Goal: Task Accomplishment & Management: Complete application form

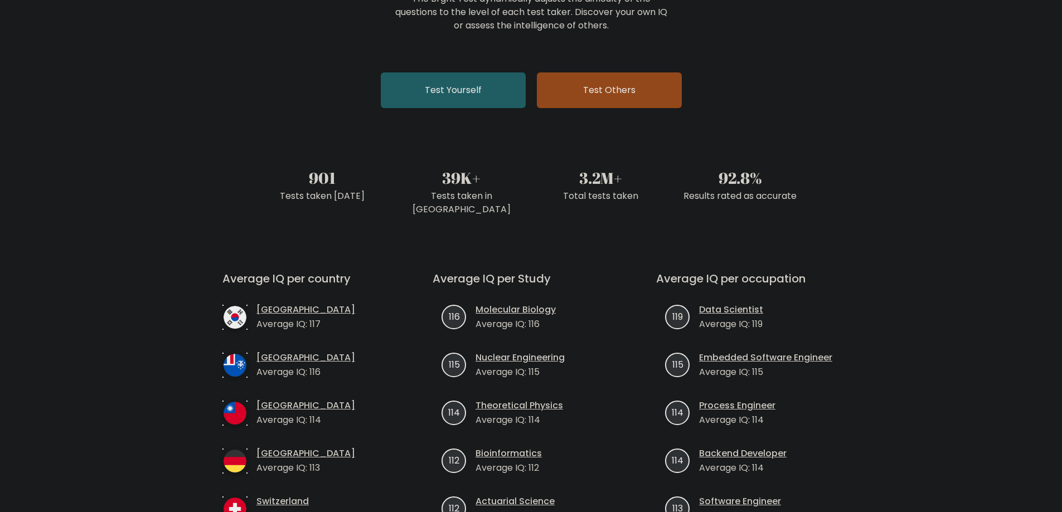
scroll to position [167, 0]
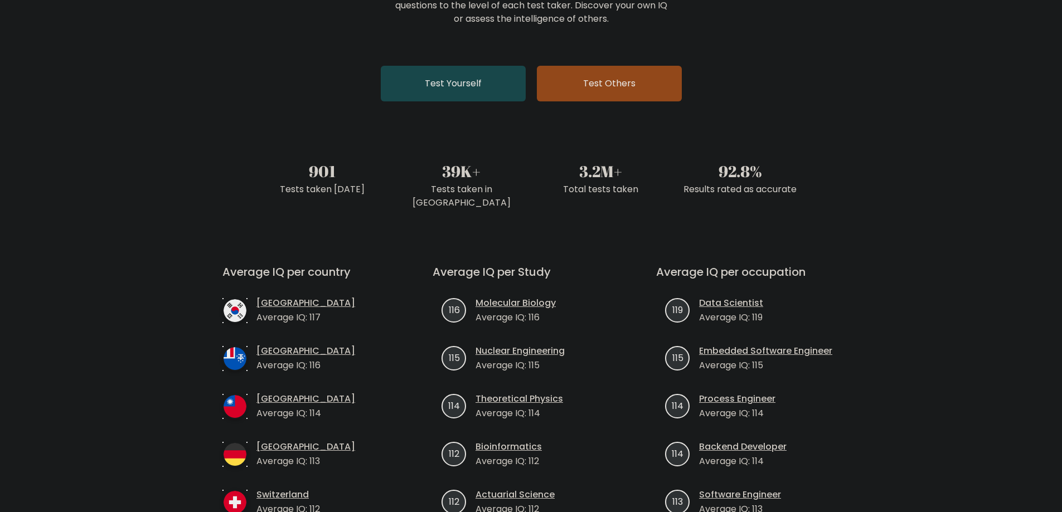
click at [489, 82] on link "Test Yourself" at bounding box center [453, 84] width 145 height 36
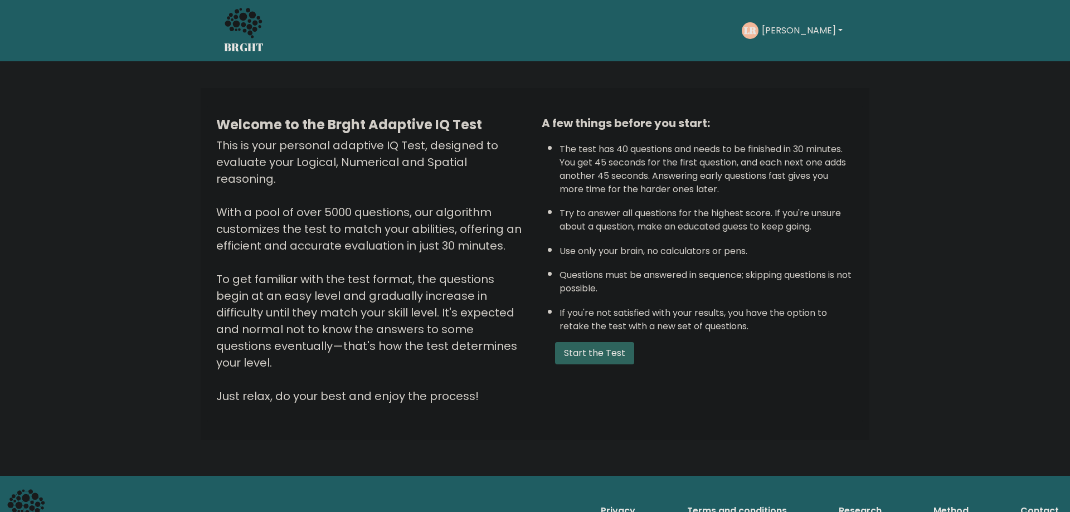
click at [607, 354] on button "Start the Test" at bounding box center [594, 353] width 79 height 22
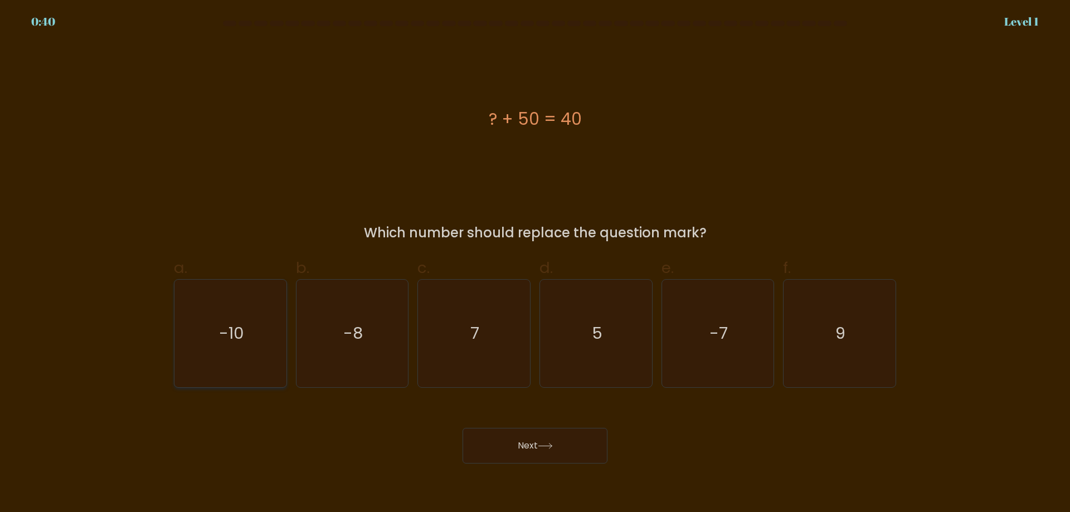
click at [236, 349] on icon "-10" at bounding box center [231, 334] width 108 height 108
click at [535, 264] on input "a. -10" at bounding box center [535, 259] width 1 height 7
radio input "true"
click at [566, 448] on button "Next" at bounding box center [535, 446] width 145 height 36
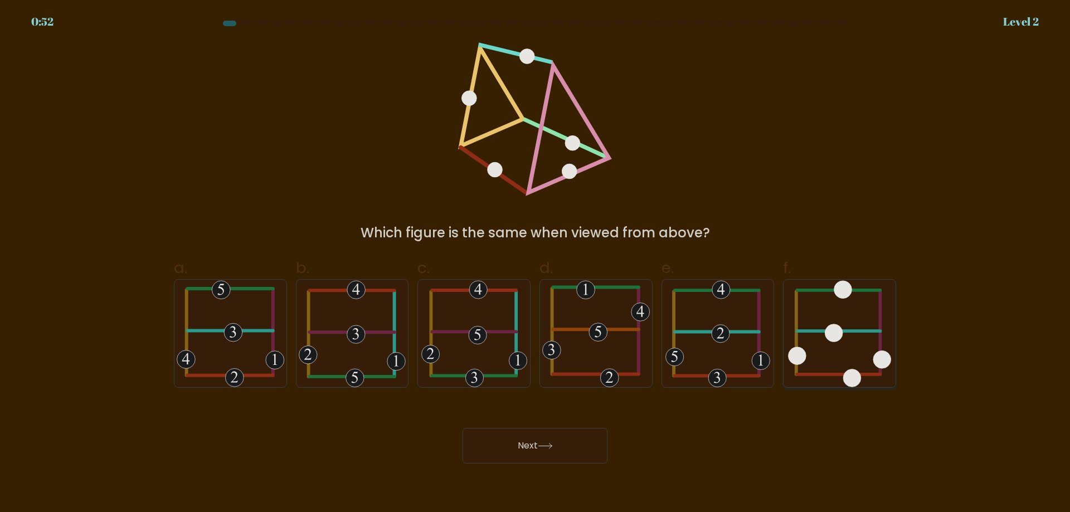
click at [835, 322] on icon at bounding box center [839, 334] width 103 height 108
click at [536, 264] on input "f." at bounding box center [535, 259] width 1 height 7
radio input "true"
click at [560, 459] on button "Next" at bounding box center [535, 446] width 145 height 36
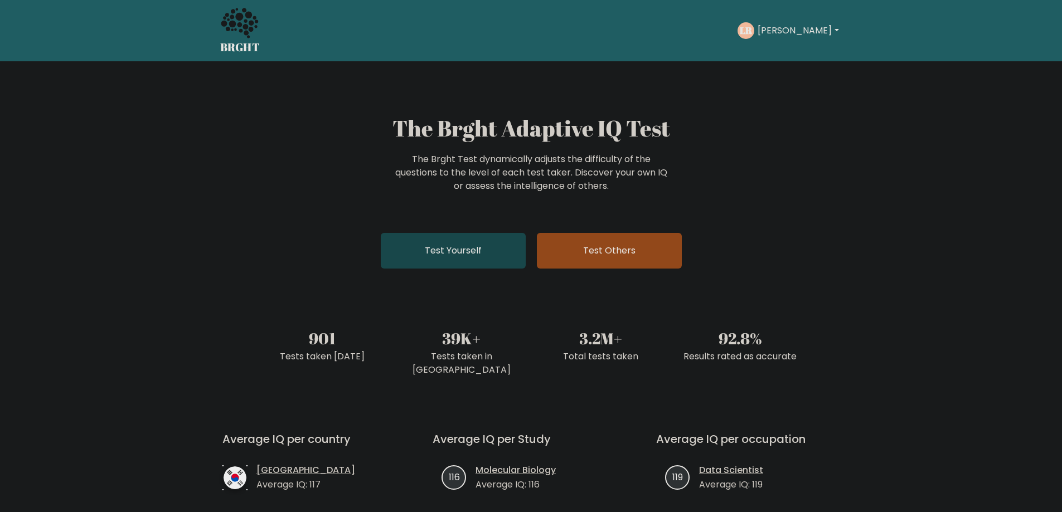
click at [495, 249] on link "Test Yourself" at bounding box center [453, 251] width 145 height 36
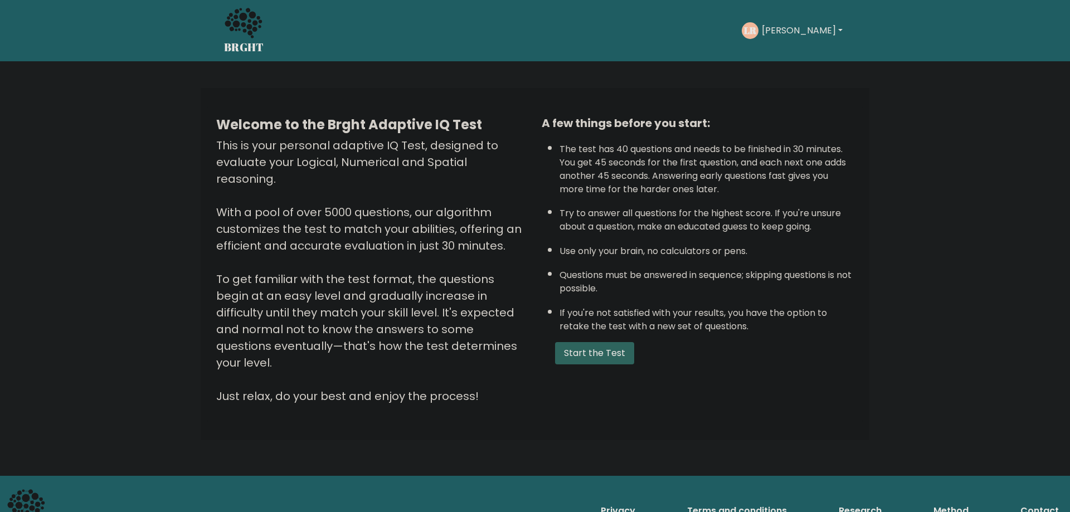
click at [599, 359] on button "Start the Test" at bounding box center [594, 353] width 79 height 22
click at [614, 349] on button "Start the Test" at bounding box center [594, 353] width 79 height 22
